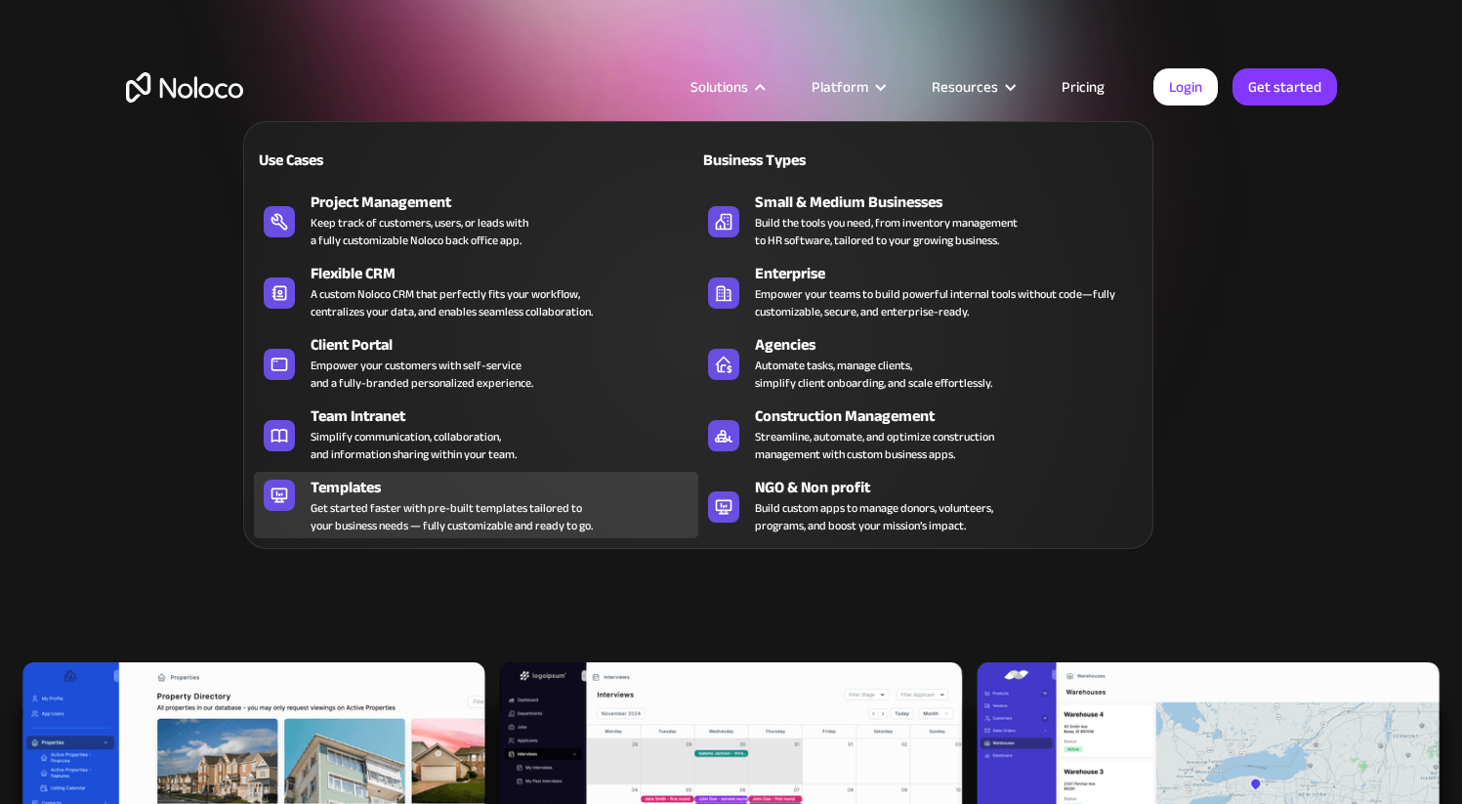
click at [367, 504] on div "Get started faster with pre-built templates tailored to your business needs — f…" at bounding box center [452, 516] width 282 height 35
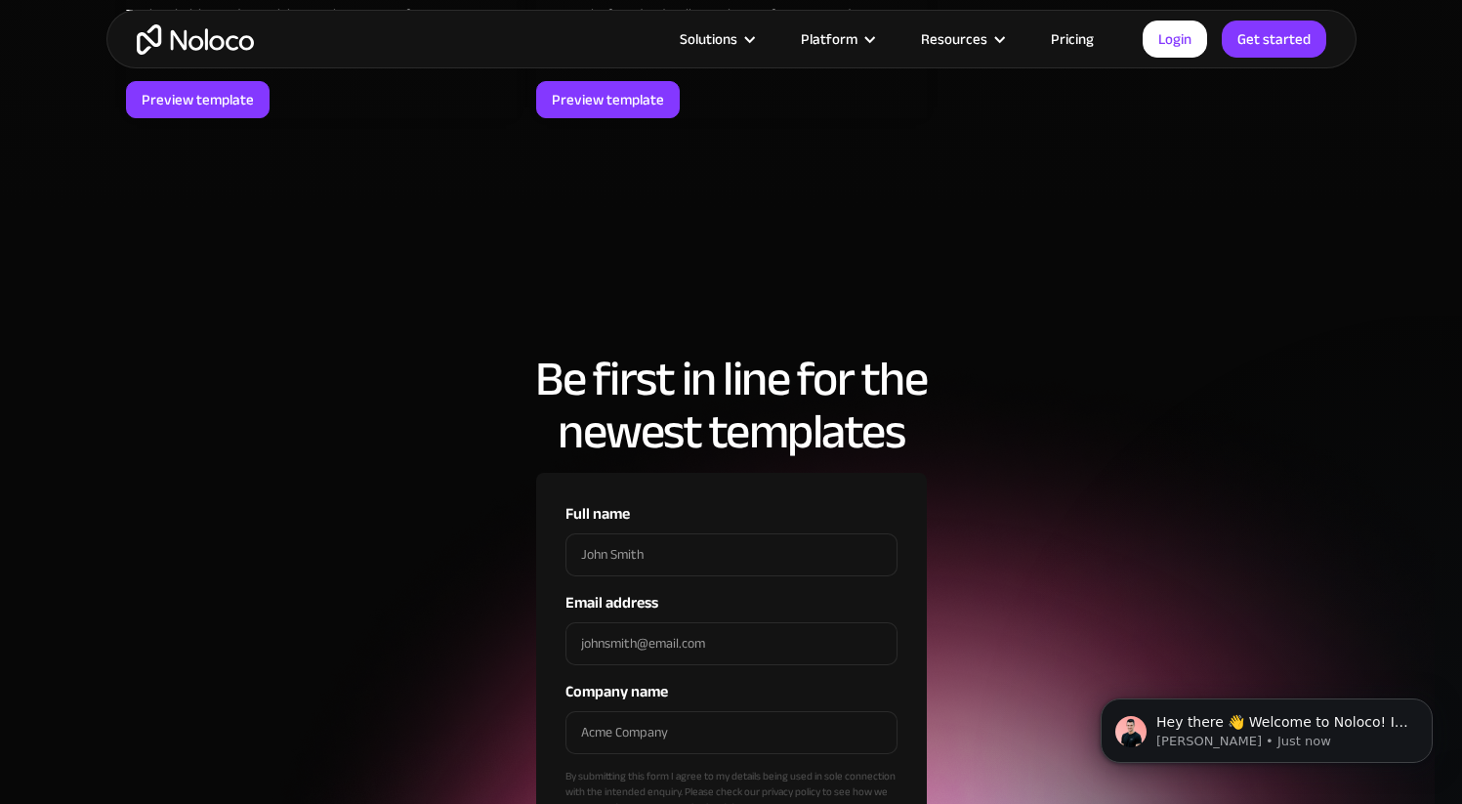
scroll to position [5975, 0]
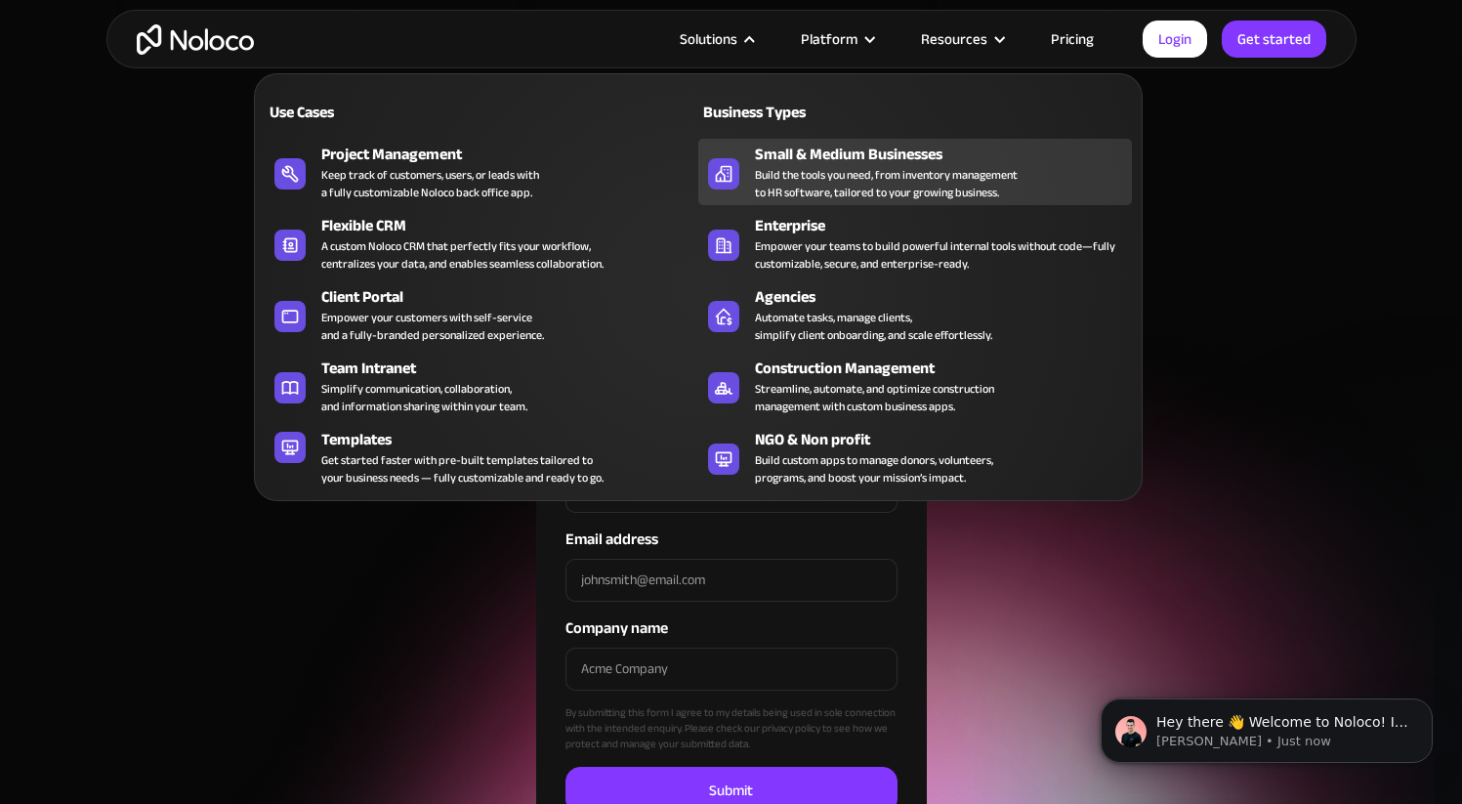
click at [809, 159] on div "Small & Medium Businesses" at bounding box center [948, 154] width 386 height 23
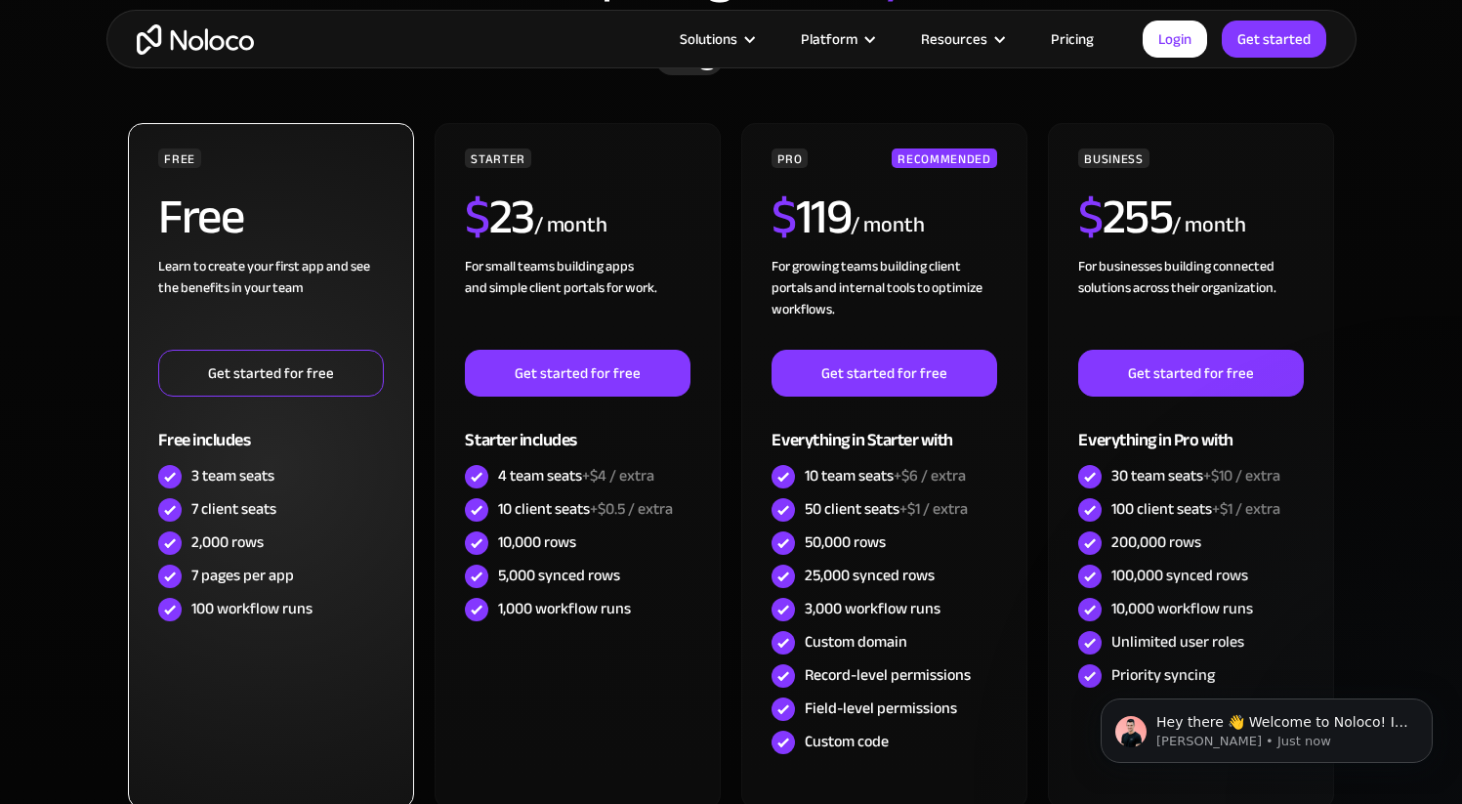
scroll to position [5462, 0]
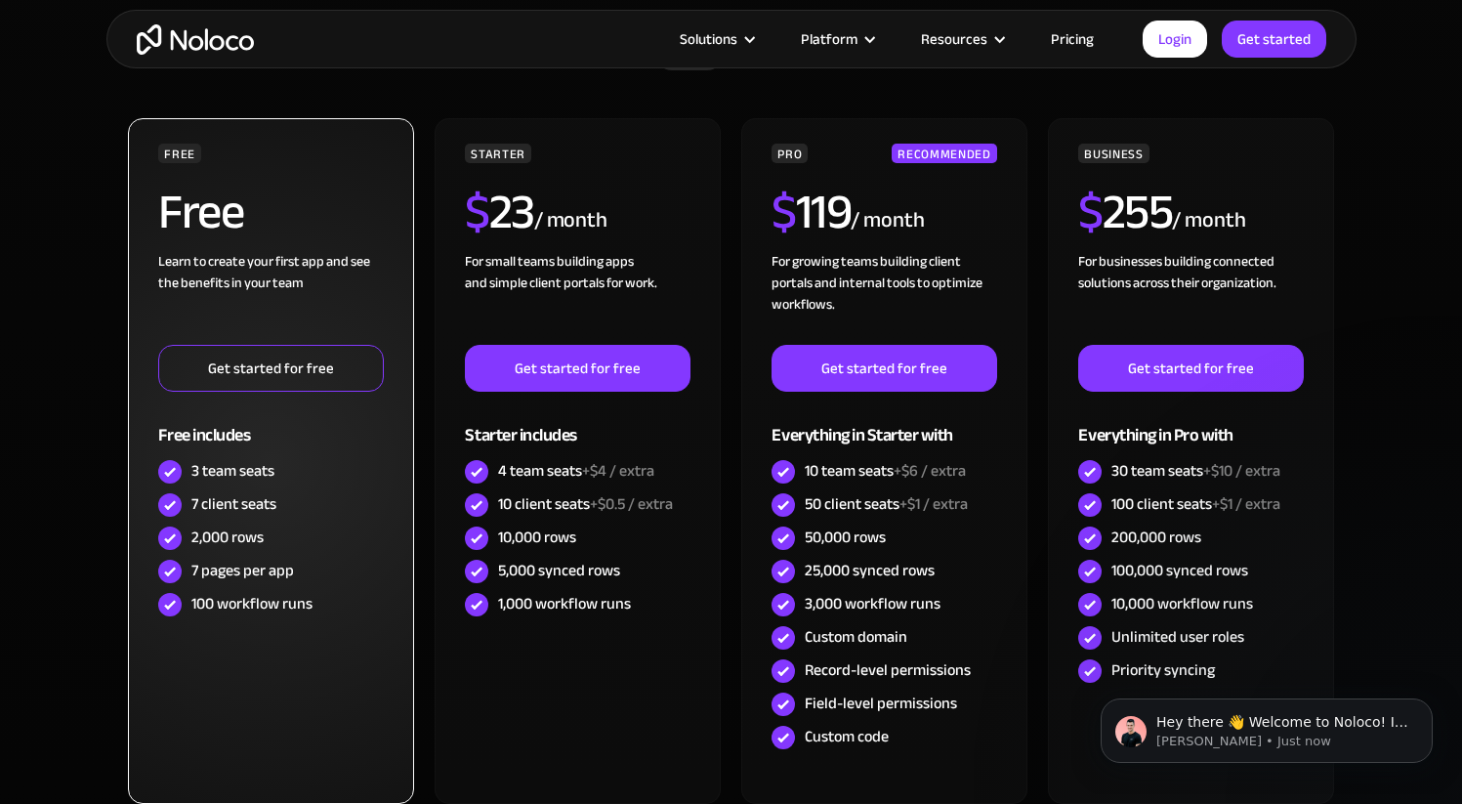
click at [293, 363] on link "Get started for free" at bounding box center [270, 368] width 225 height 47
